Goal: Task Accomplishment & Management: Use online tool/utility

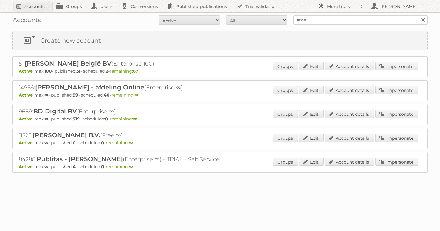
type input "etos"
click at [419, 15] on input "Search" at bounding box center [423, 19] width 9 height 9
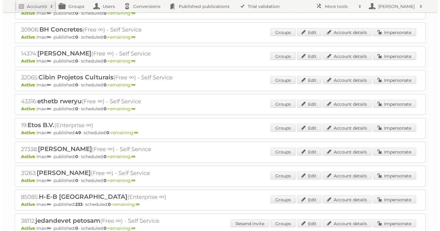
scroll to position [133, 0]
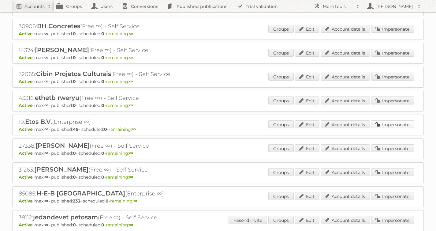
click at [389, 123] on link "Impersonate" at bounding box center [392, 124] width 43 height 8
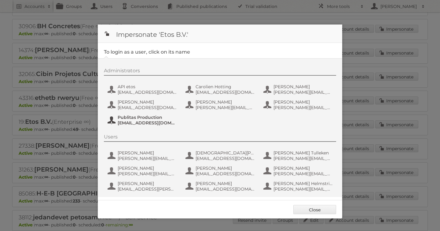
click at [145, 120] on span "fs+etos@publitas.com" at bounding box center [147, 123] width 59 height 6
